Goal: Task Accomplishment & Management: Complete application form

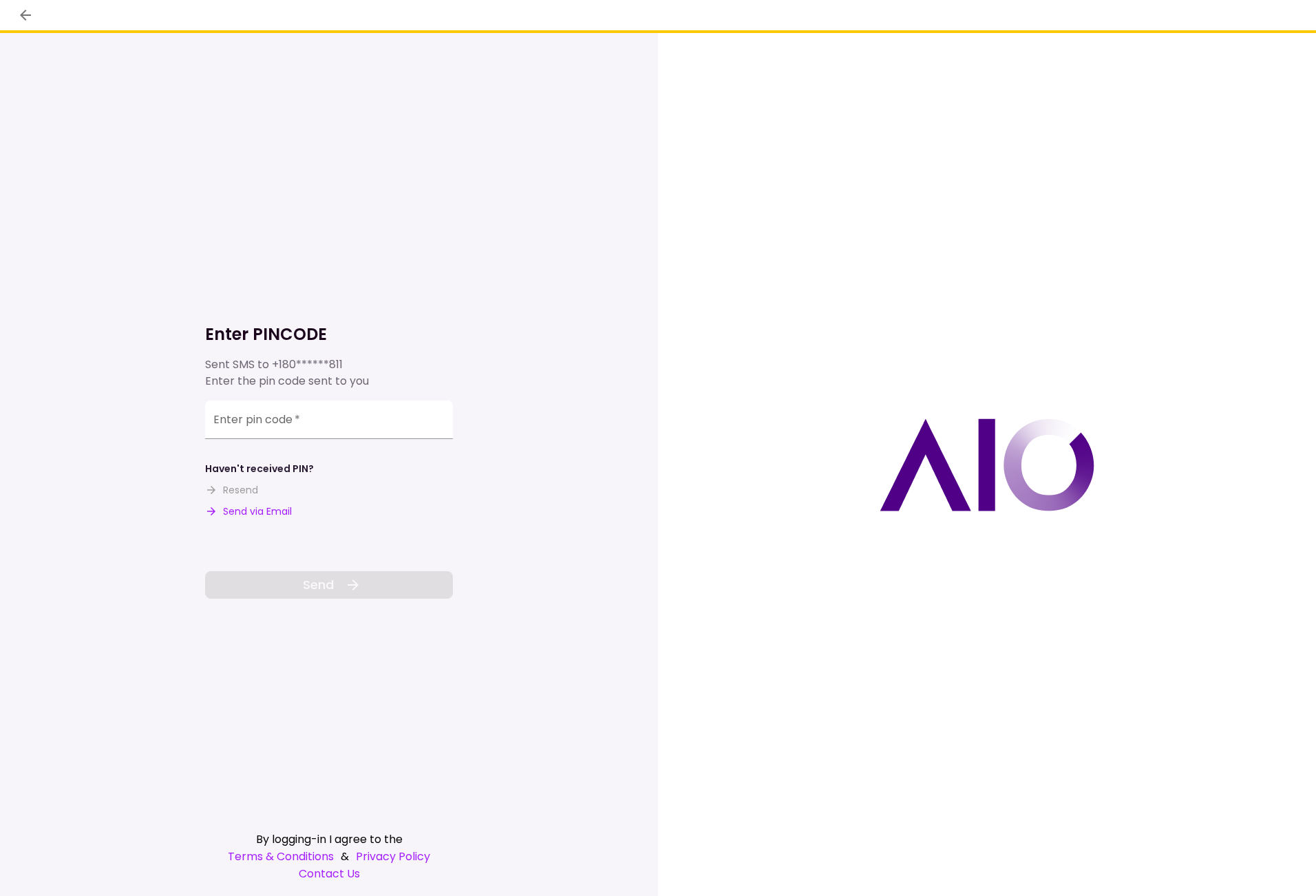
click at [233, 507] on button "Send via Email" at bounding box center [248, 511] width 87 height 14
drag, startPoint x: 317, startPoint y: 427, endPoint x: 303, endPoint y: 415, distance: 18.4
click at [317, 427] on input "Enter pin code   *" at bounding box center [328, 422] width 247 height 39
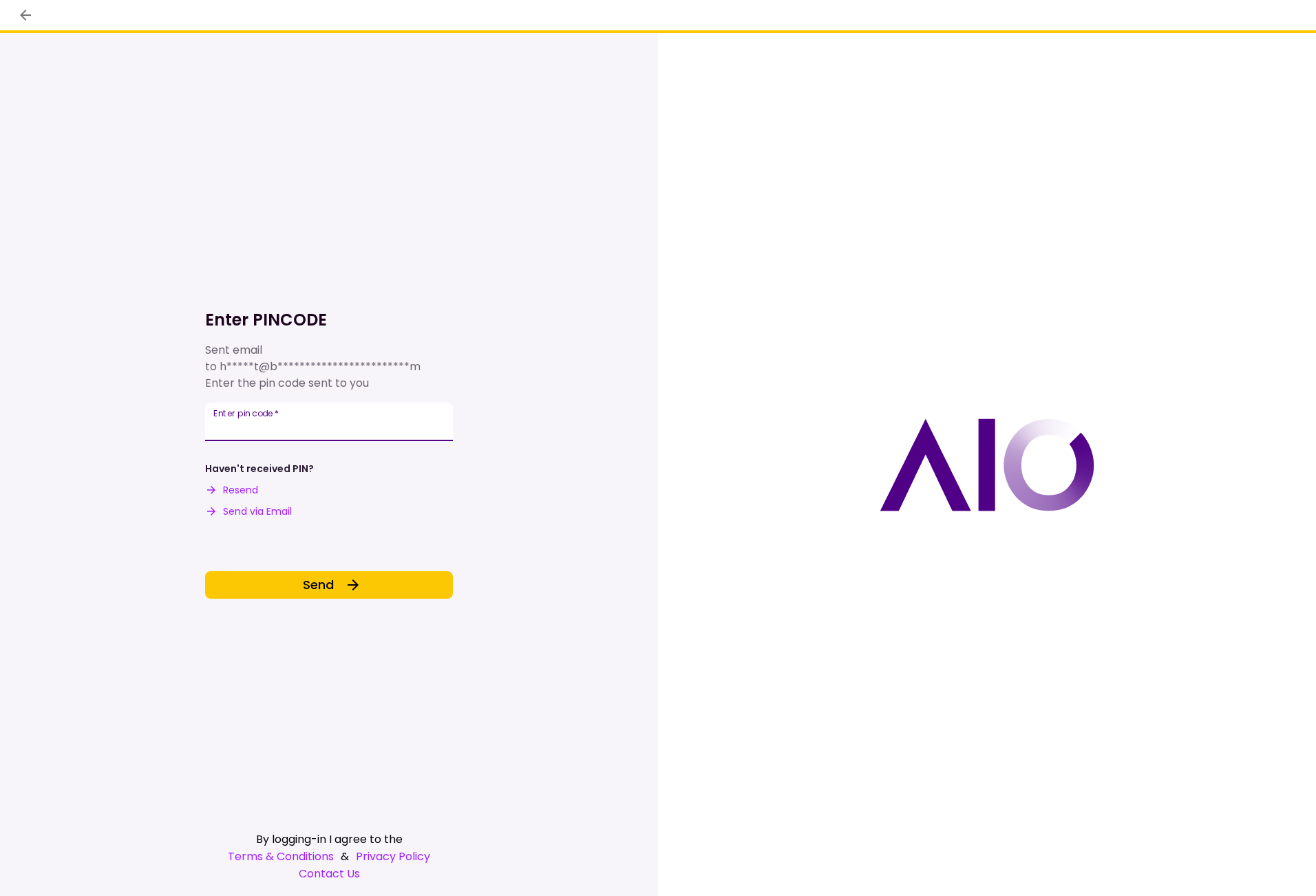
type input "******"
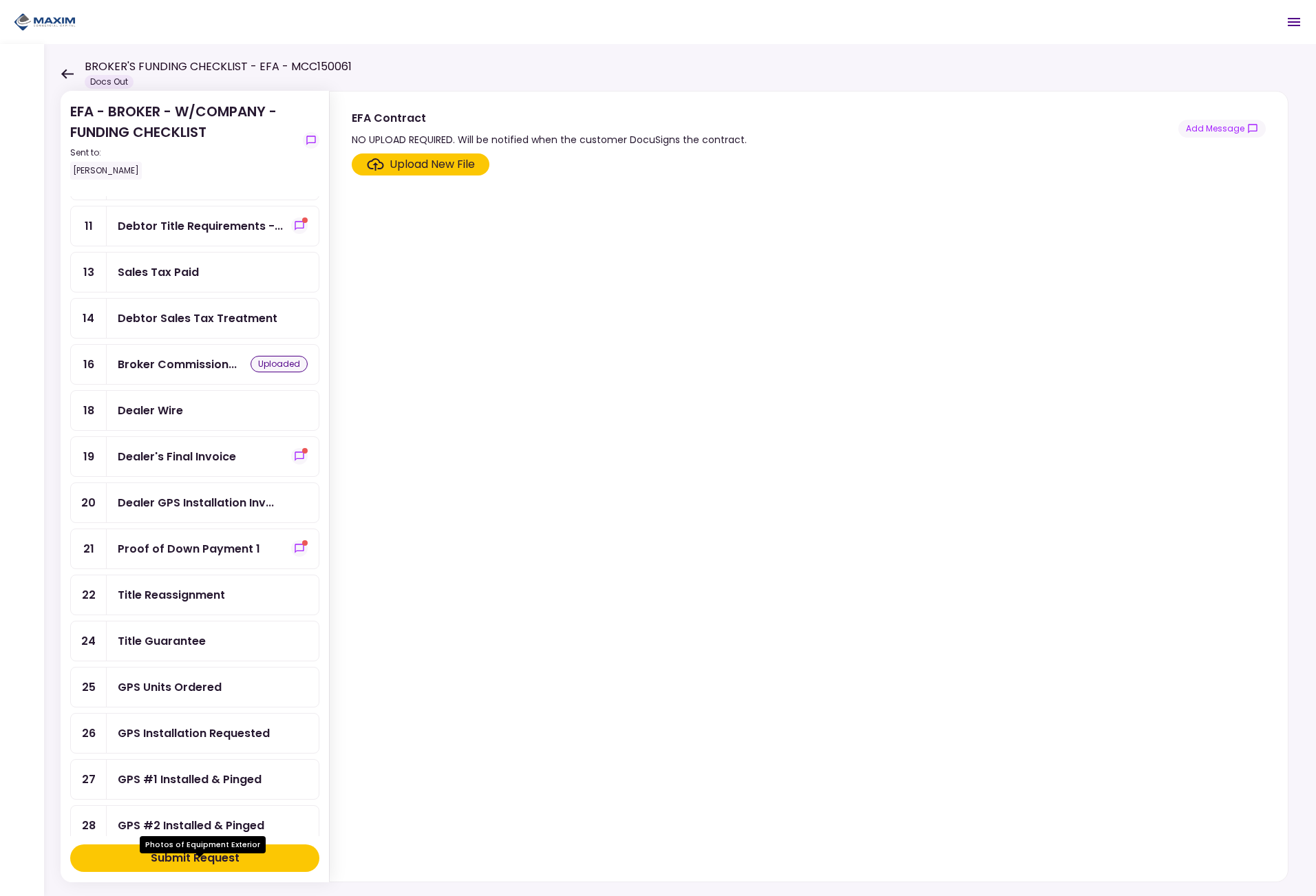
scroll to position [331, 0]
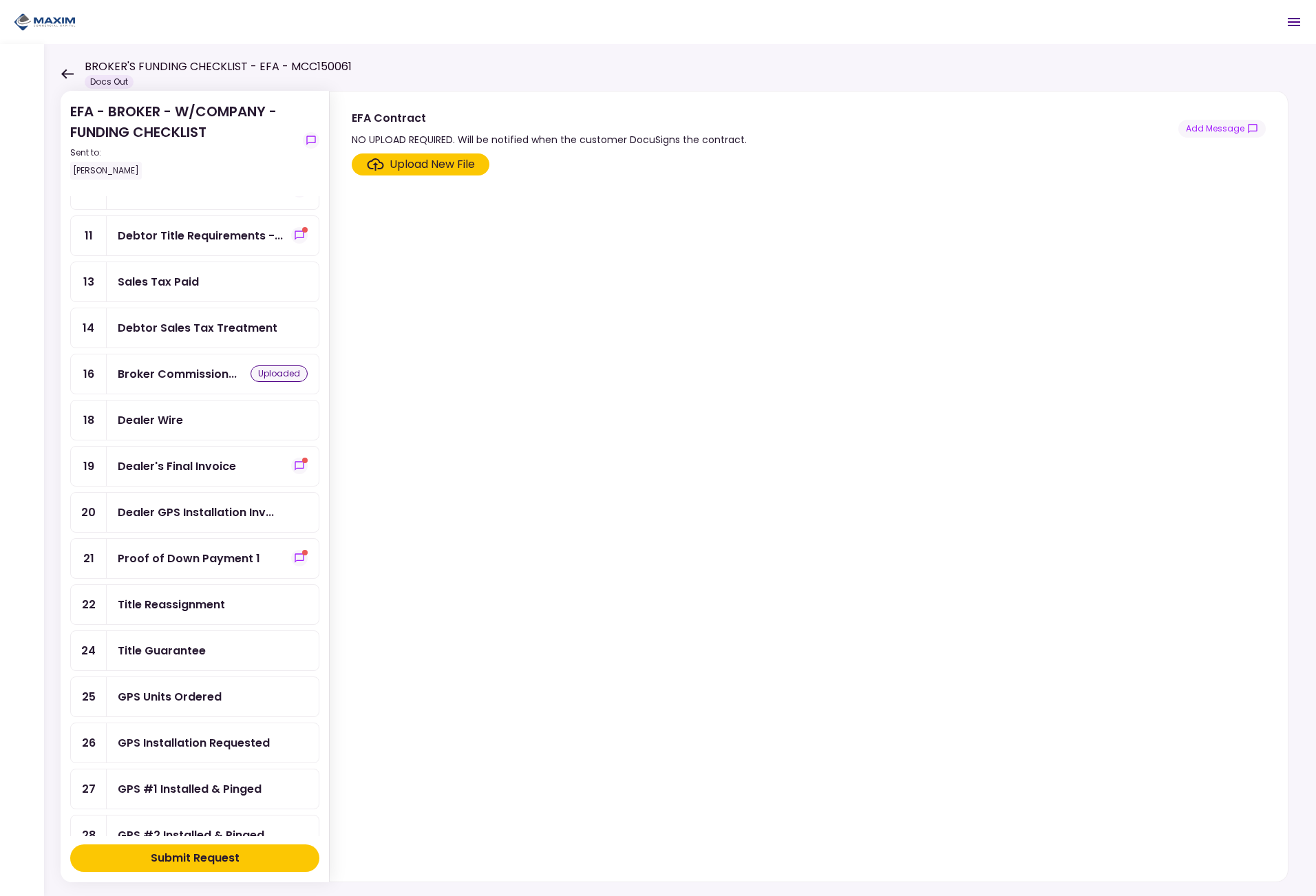
click at [271, 372] on div "uploaded" at bounding box center [279, 373] width 57 height 17
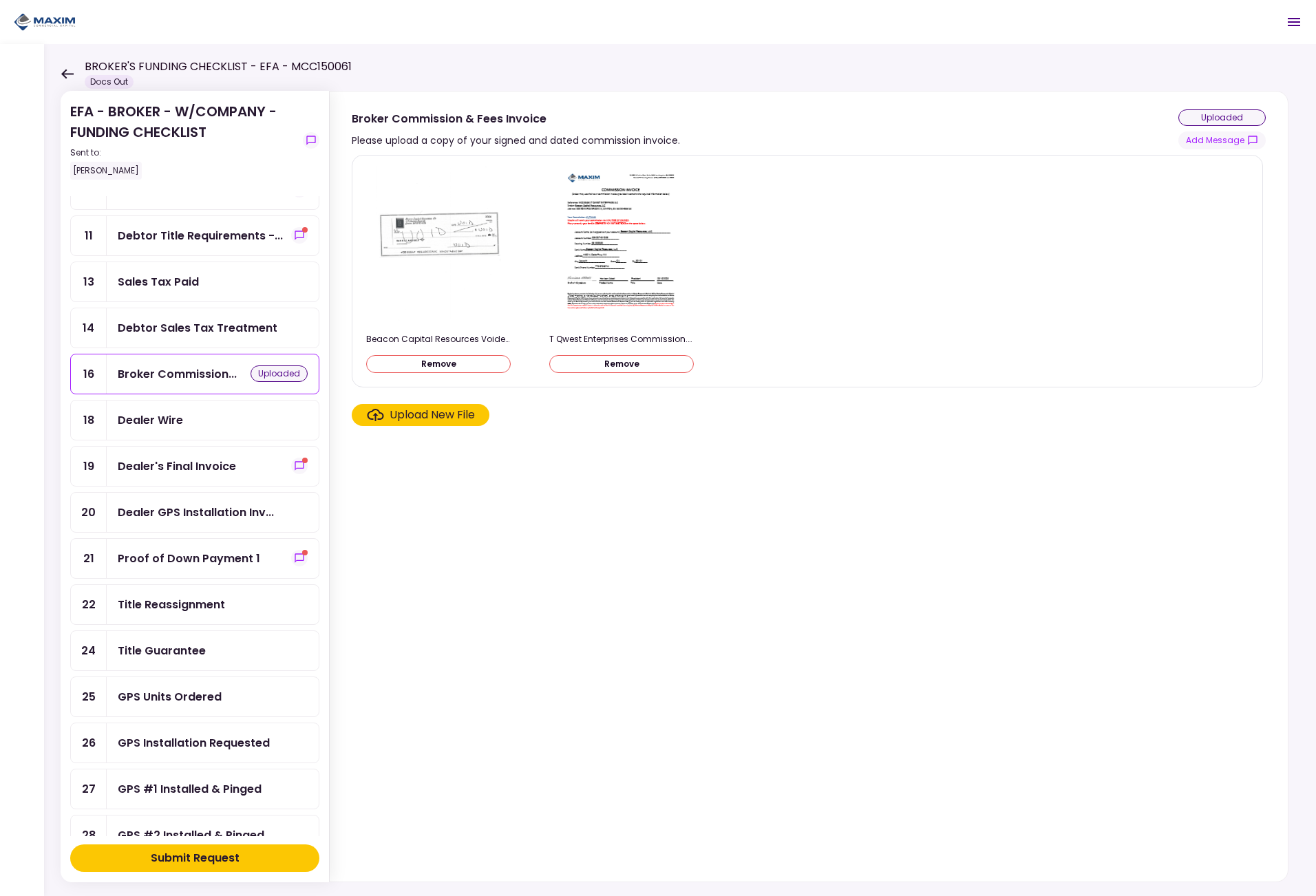
click at [845, 603] on section "Beacon Capital Resources Voided check .pdf Remove T Qwest Enterprises Commissio…" at bounding box center [808, 515] width 914 height 721
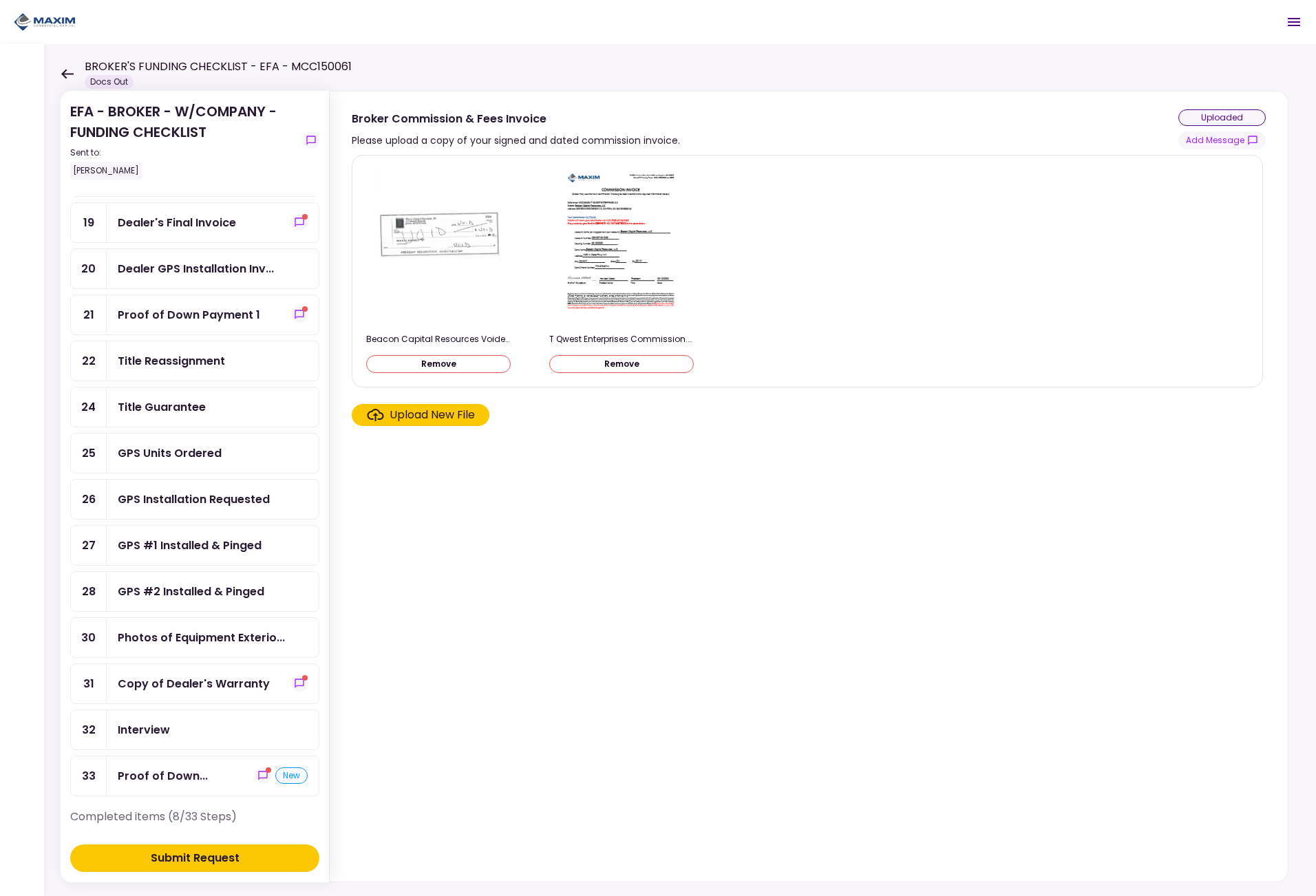
scroll to position [606, 0]
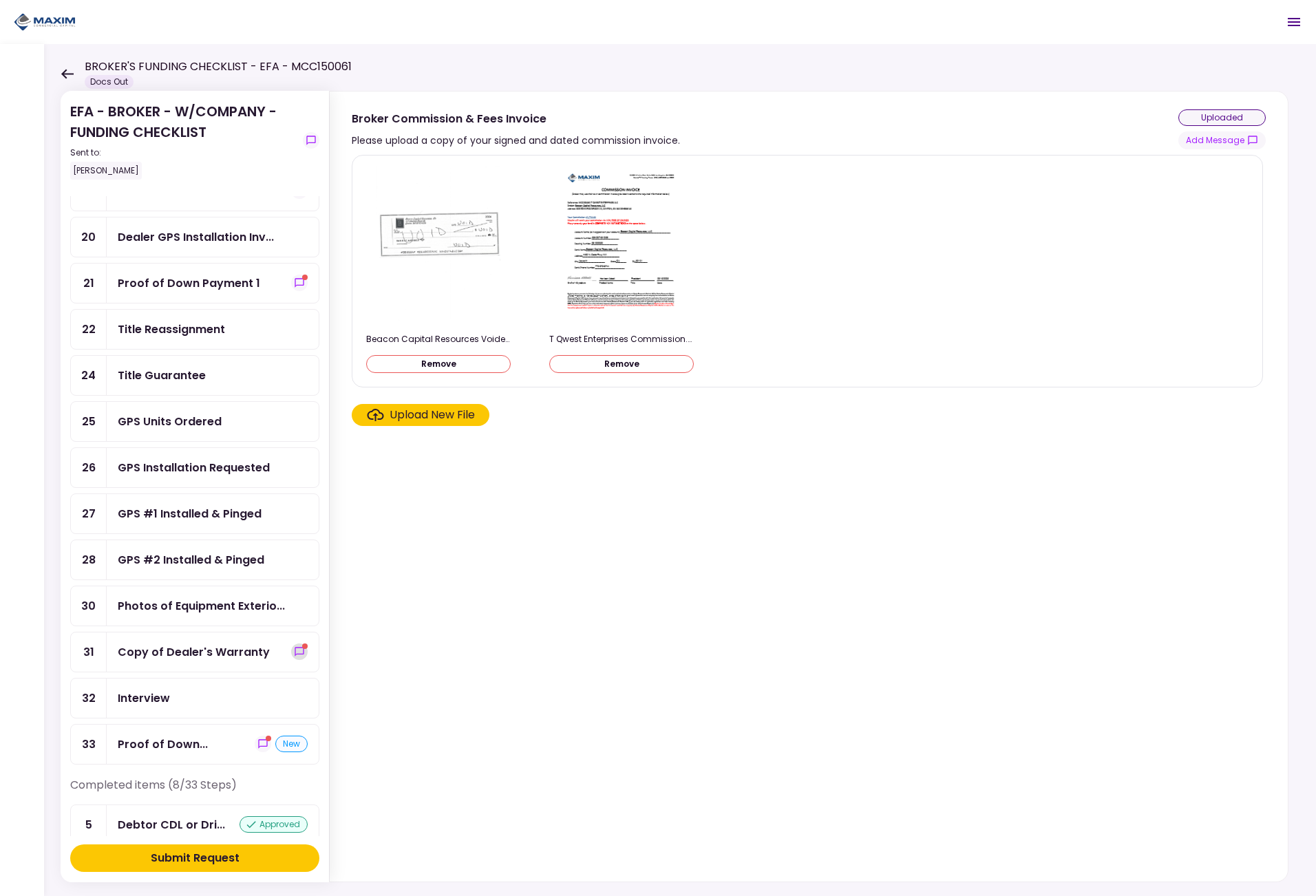
click at [302, 646] on span "show-messages" at bounding box center [305, 646] width 5 height 5
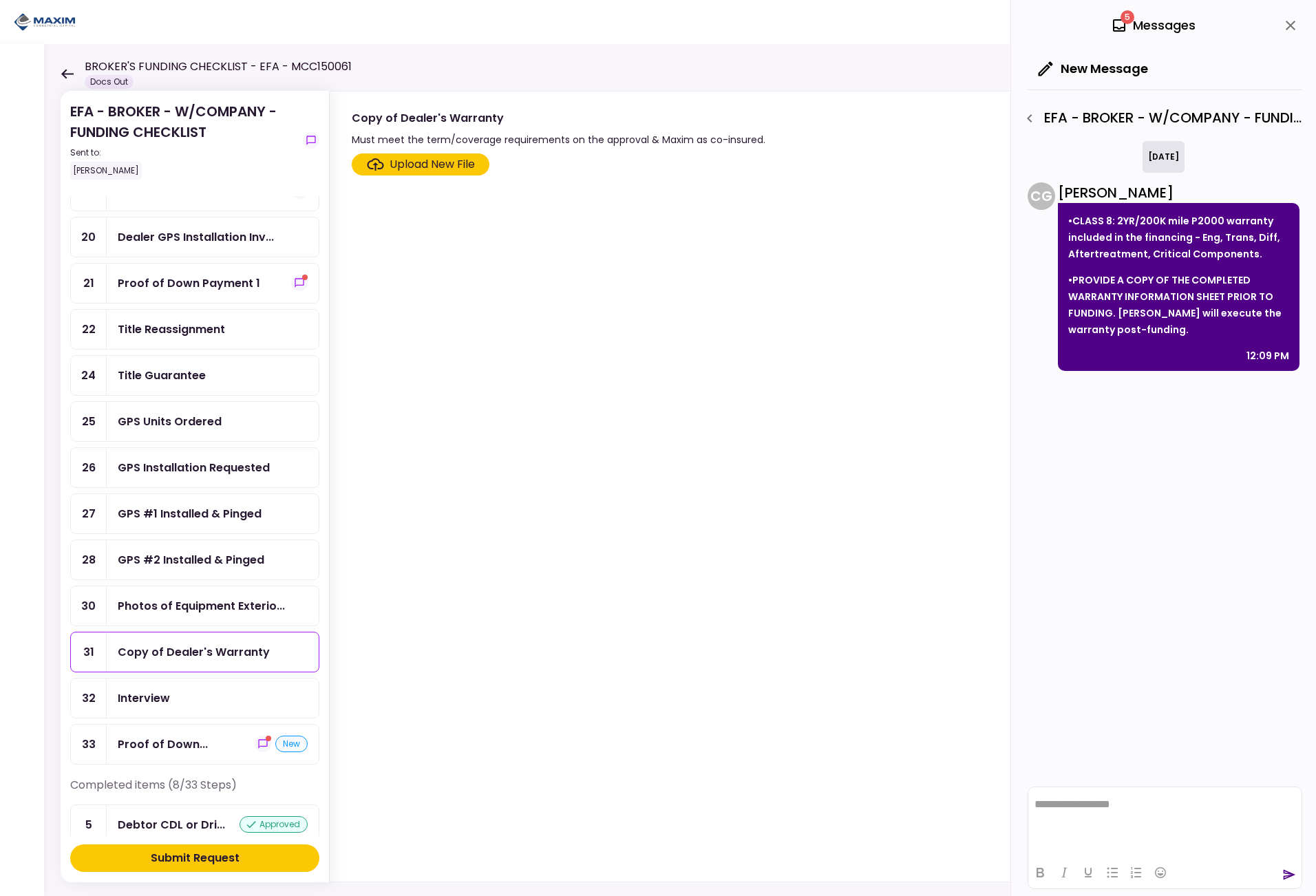
click at [397, 579] on section "Upload New File" at bounding box center [808, 514] width 914 height 723
click at [1166, 564] on div "today C G Christina Gray •CLASS 8: 2YR/200K mile P2000 warranty included in the…" at bounding box center [1165, 460] width 275 height 639
click at [1143, 28] on div "5 Messages" at bounding box center [1153, 25] width 85 height 20
click at [1121, 24] on icon at bounding box center [1119, 26] width 17 height 17
click at [1122, 18] on span "5" at bounding box center [1128, 18] width 14 height 14
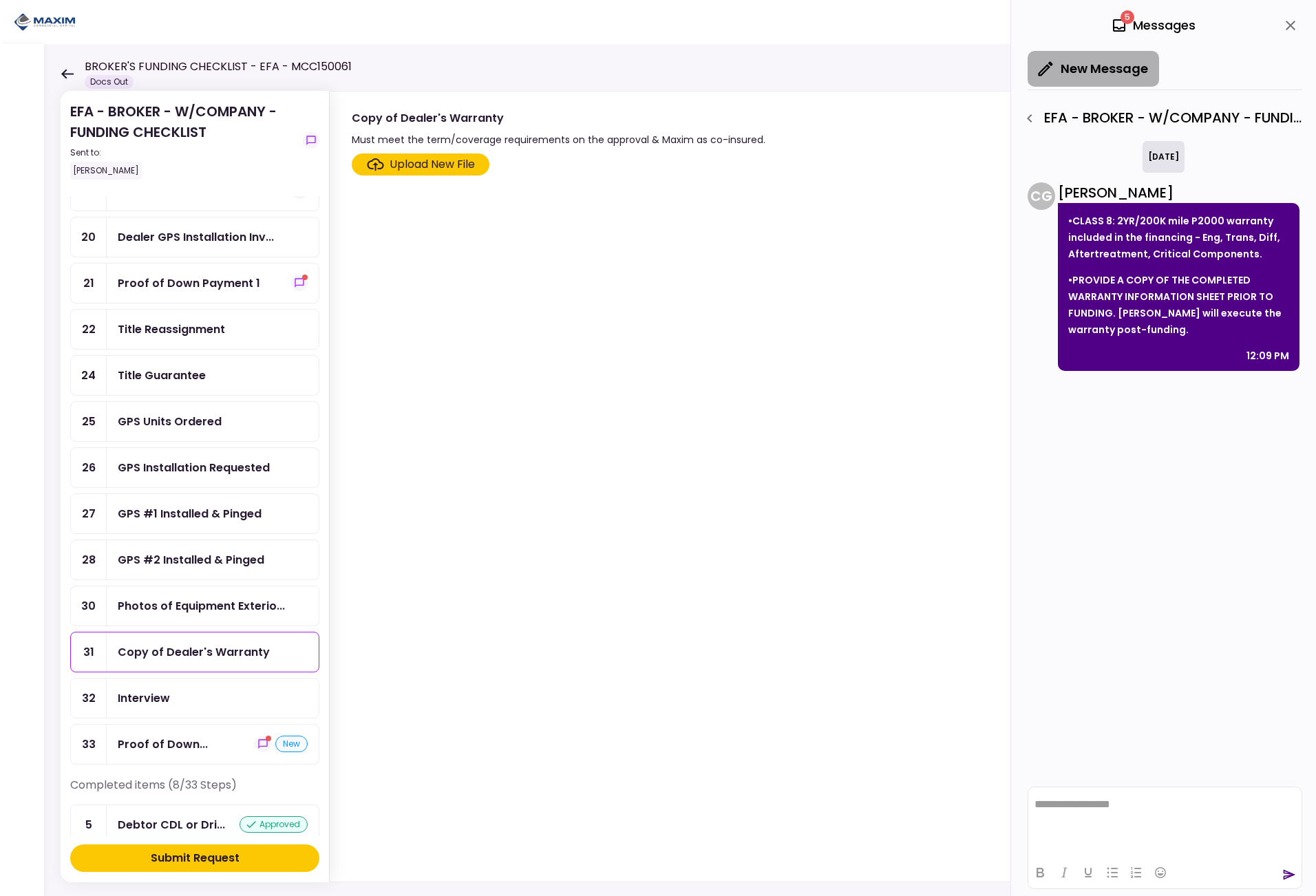
click at [1097, 70] on button "New Message" at bounding box center [1092, 69] width 131 height 36
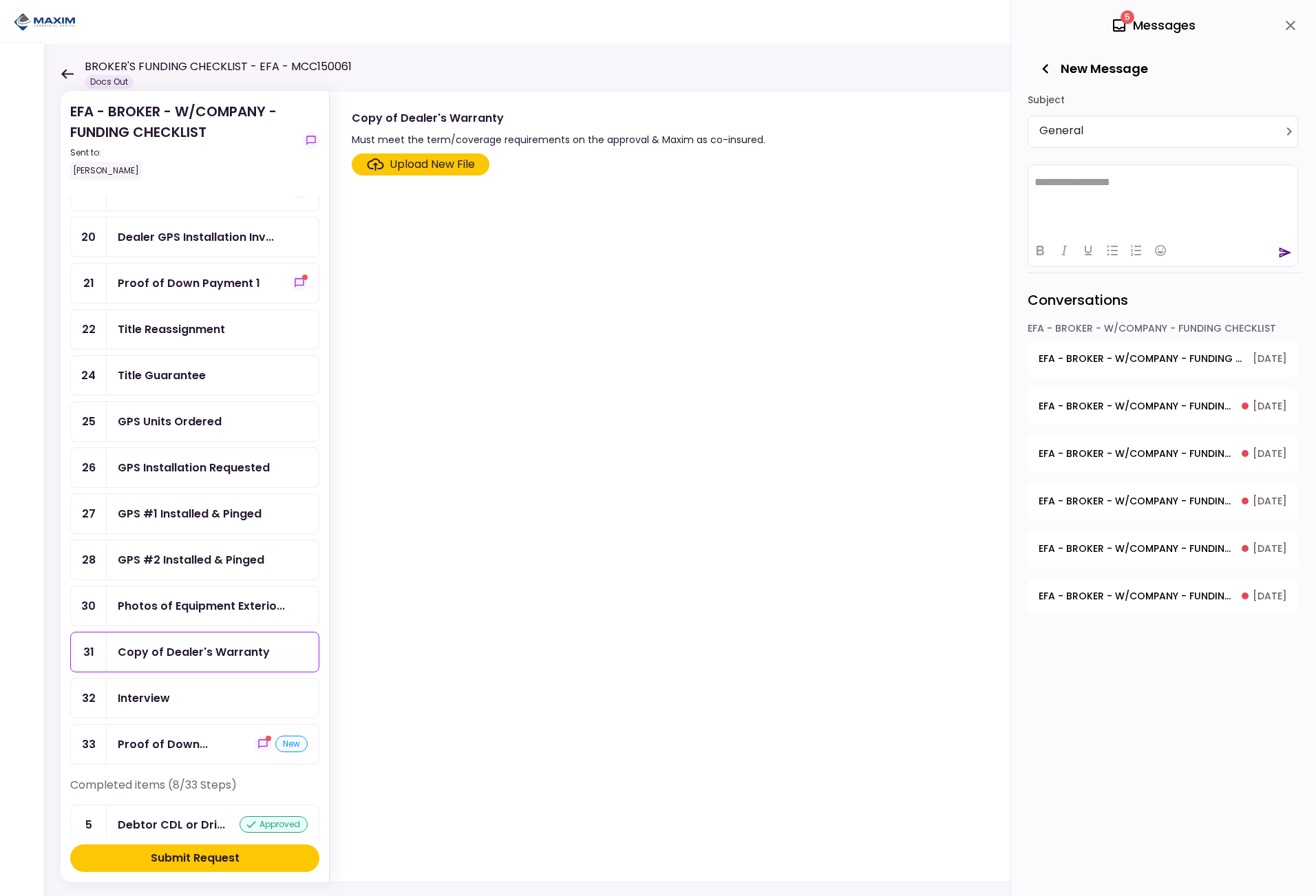
click at [535, 269] on section "Upload New File" at bounding box center [808, 514] width 914 height 723
click at [65, 70] on icon at bounding box center [68, 73] width 12 height 10
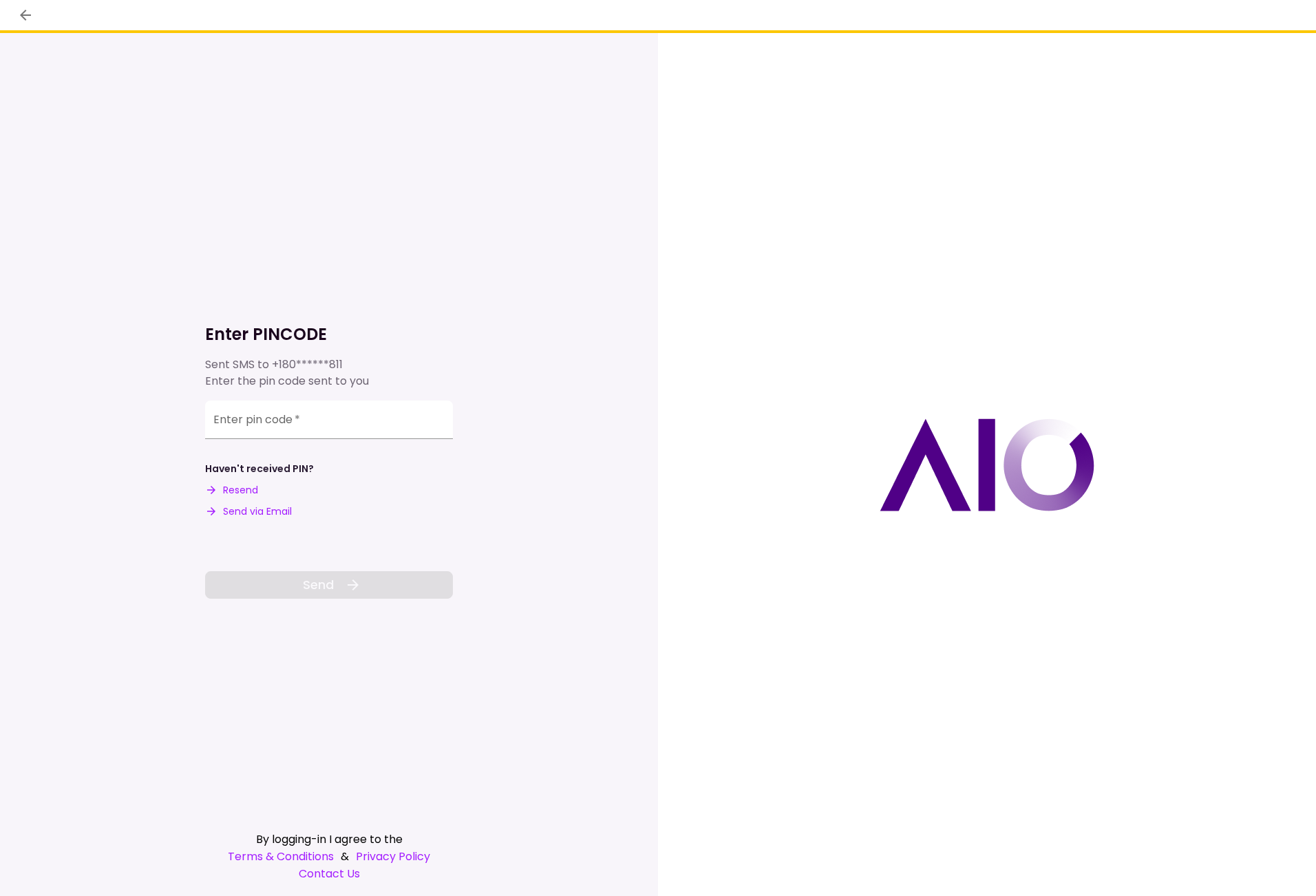
click at [239, 513] on button "Send via Email" at bounding box center [248, 511] width 87 height 14
click at [239, 426] on input "Enter pin code   *" at bounding box center [328, 420] width 247 height 39
click at [349, 412] on input "Enter pin code   *" at bounding box center [328, 422] width 247 height 39
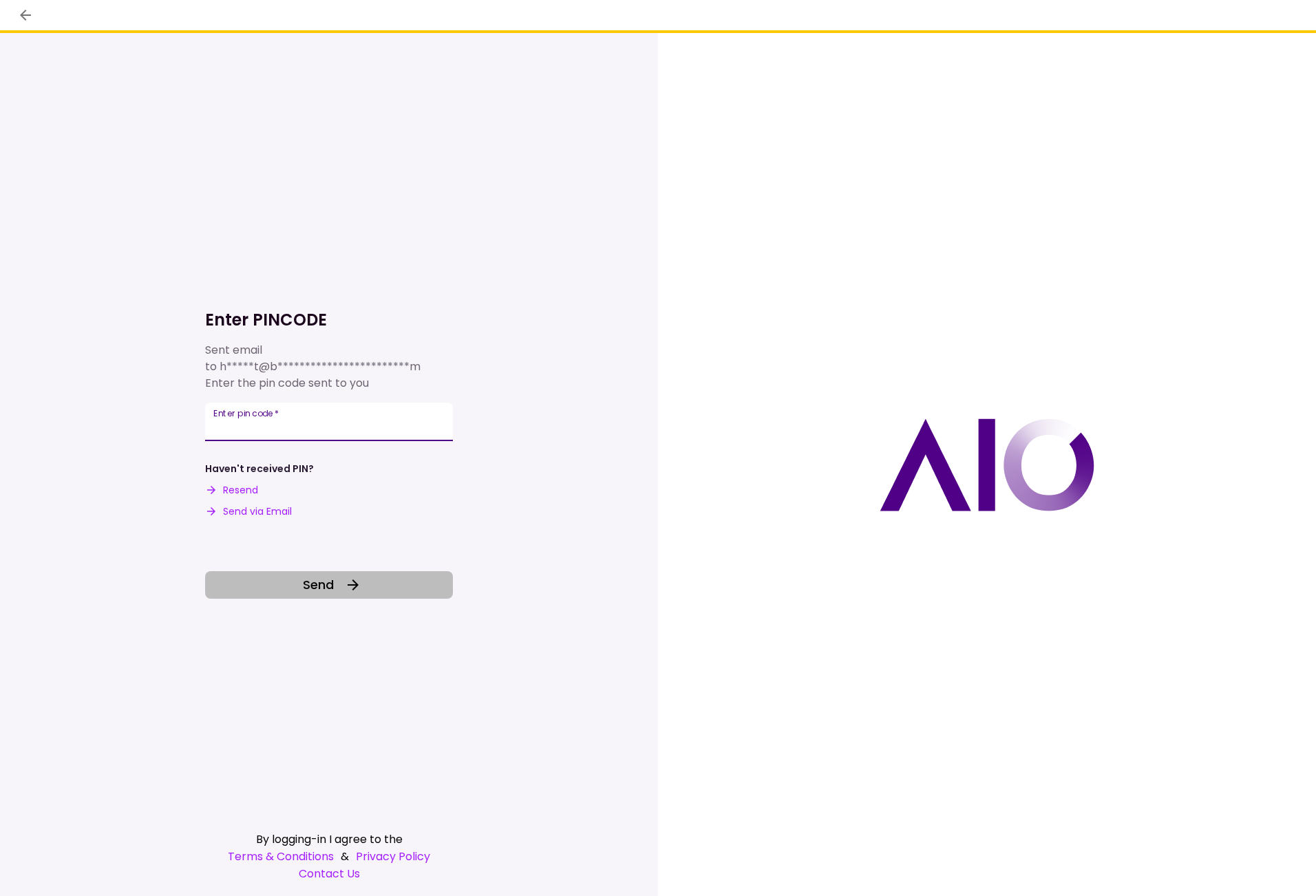
type input "******"
click at [335, 590] on button "Send" at bounding box center [328, 584] width 247 height 27
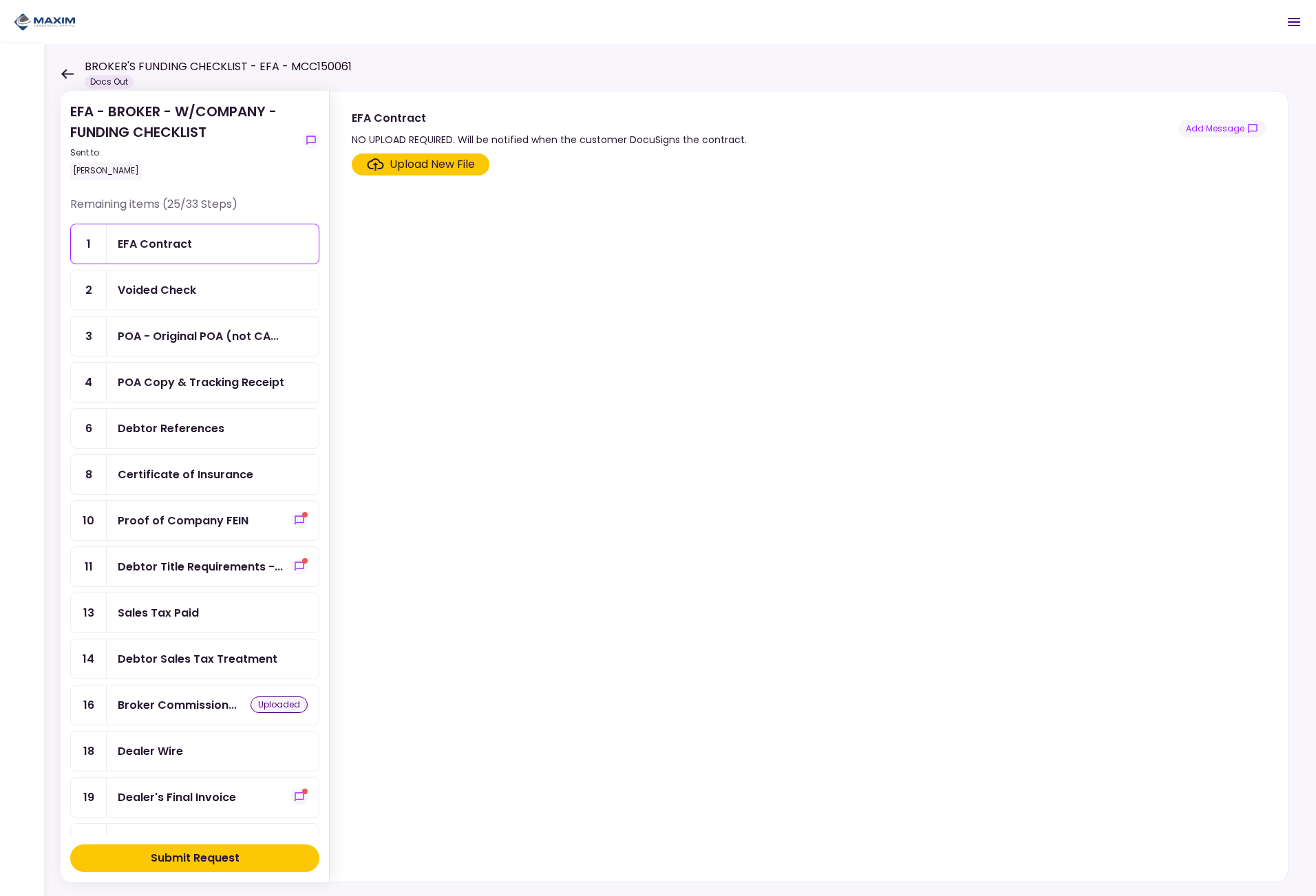
click at [263, 705] on div "uploaded" at bounding box center [279, 704] width 57 height 17
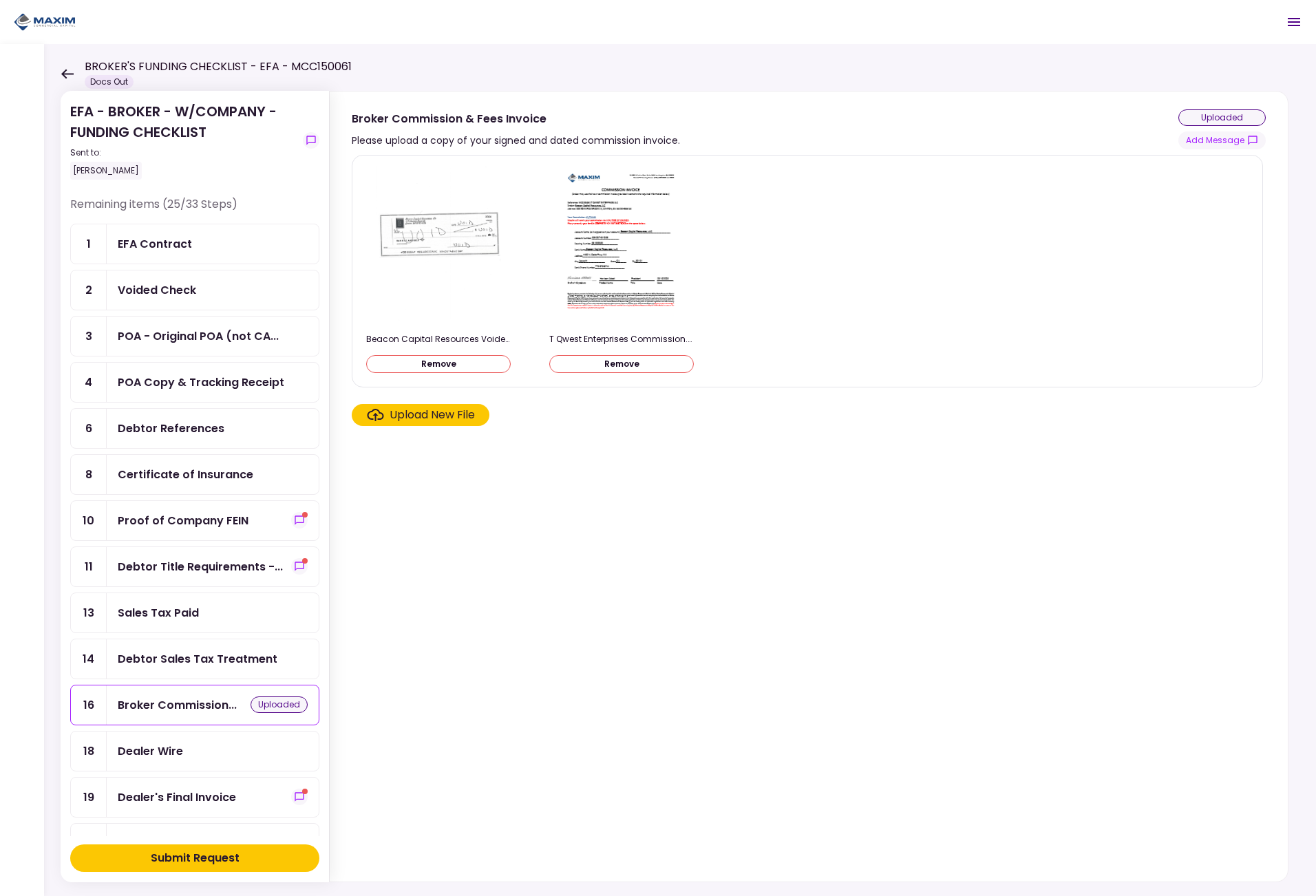
click at [222, 865] on div "Submit Request" at bounding box center [195, 858] width 89 height 17
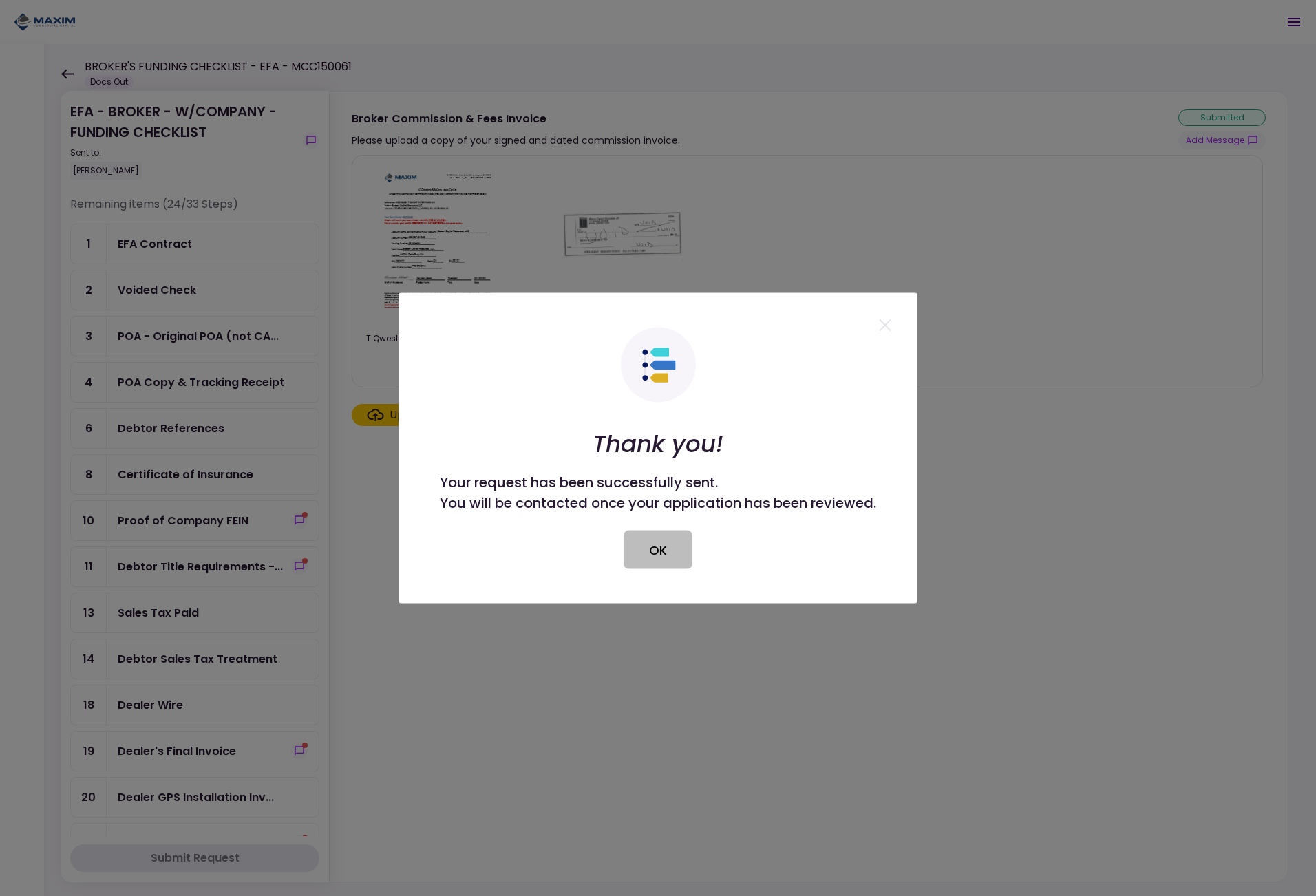
click at [669, 556] on button "OK" at bounding box center [658, 550] width 69 height 39
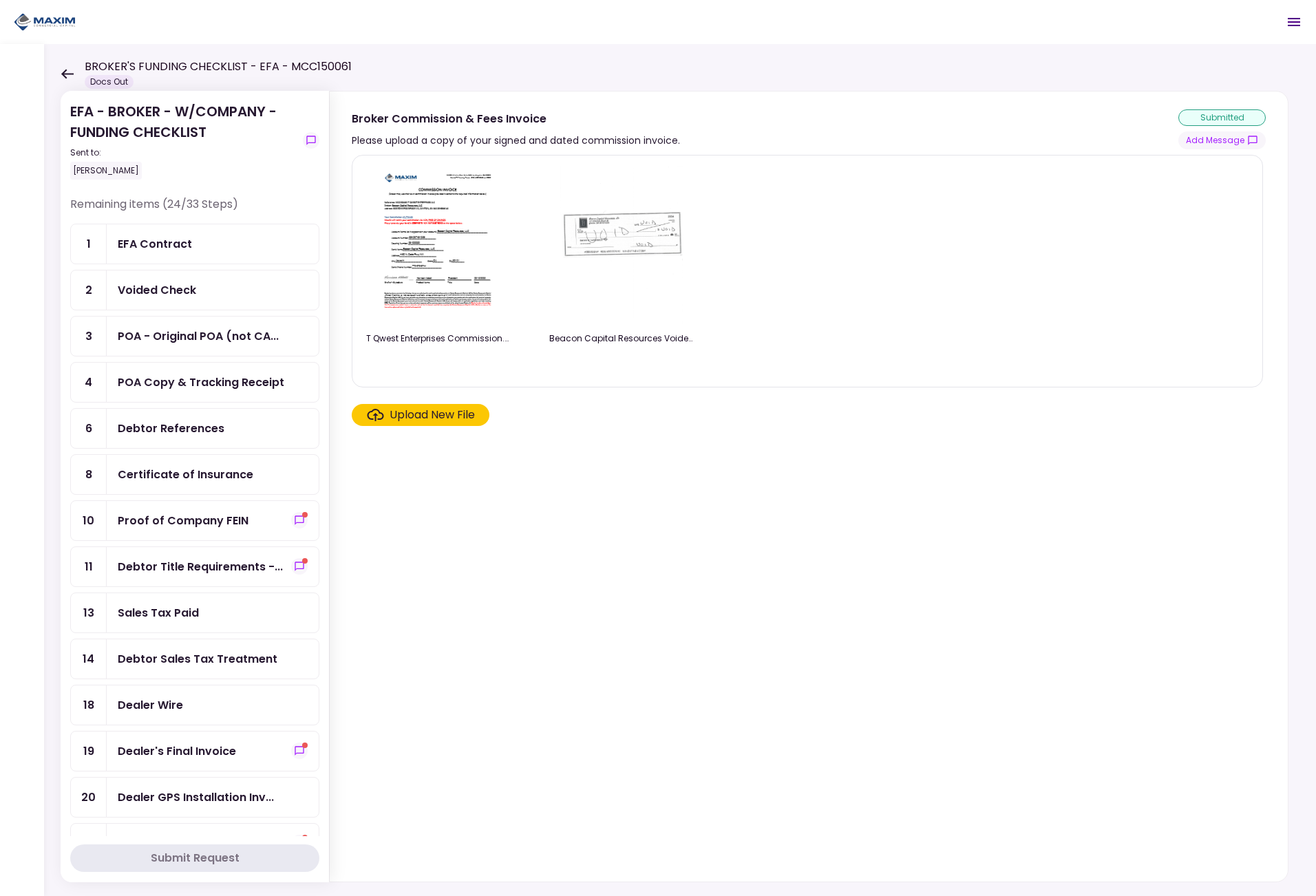
click at [915, 548] on section "T Qwest Enterprises Commission.pdf Beacon Capital Resources Voided check .pdf U…" at bounding box center [808, 515] width 914 height 721
